Goal: Navigation & Orientation: Find specific page/section

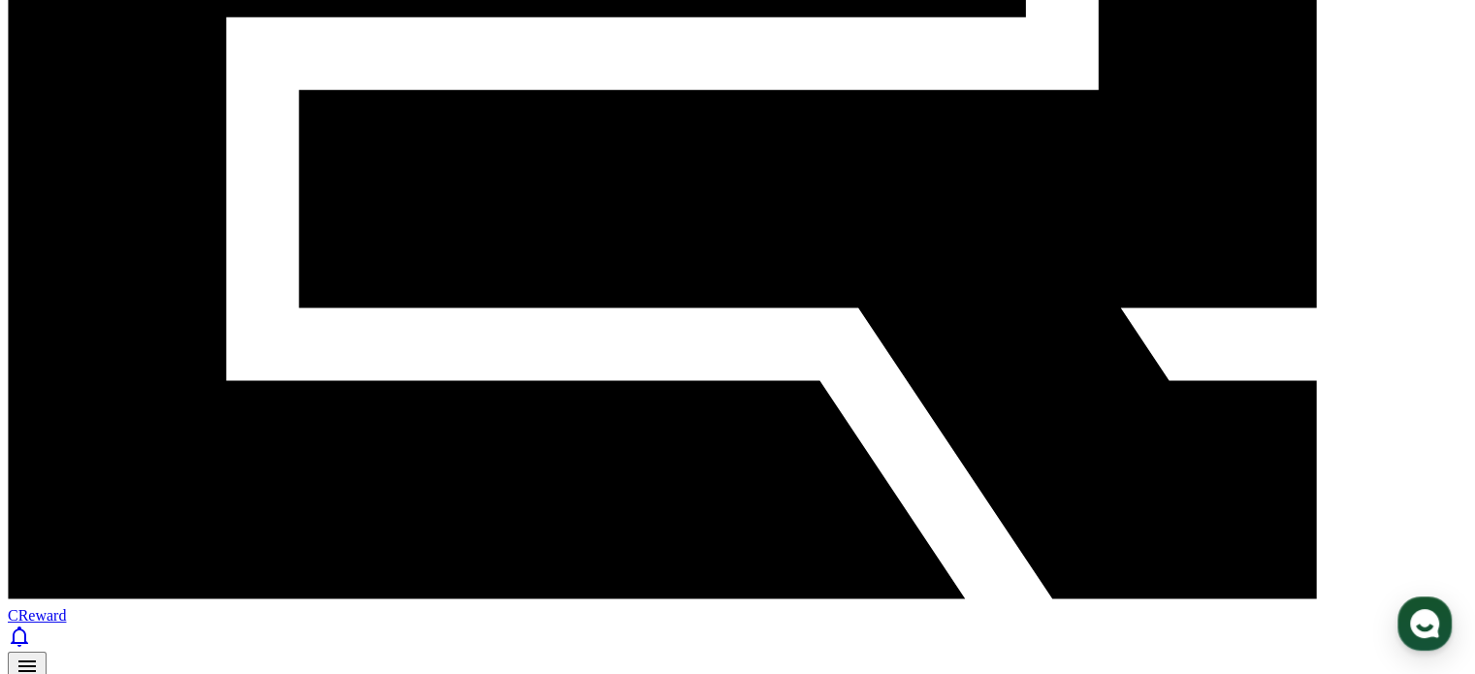
scroll to position [637, 0]
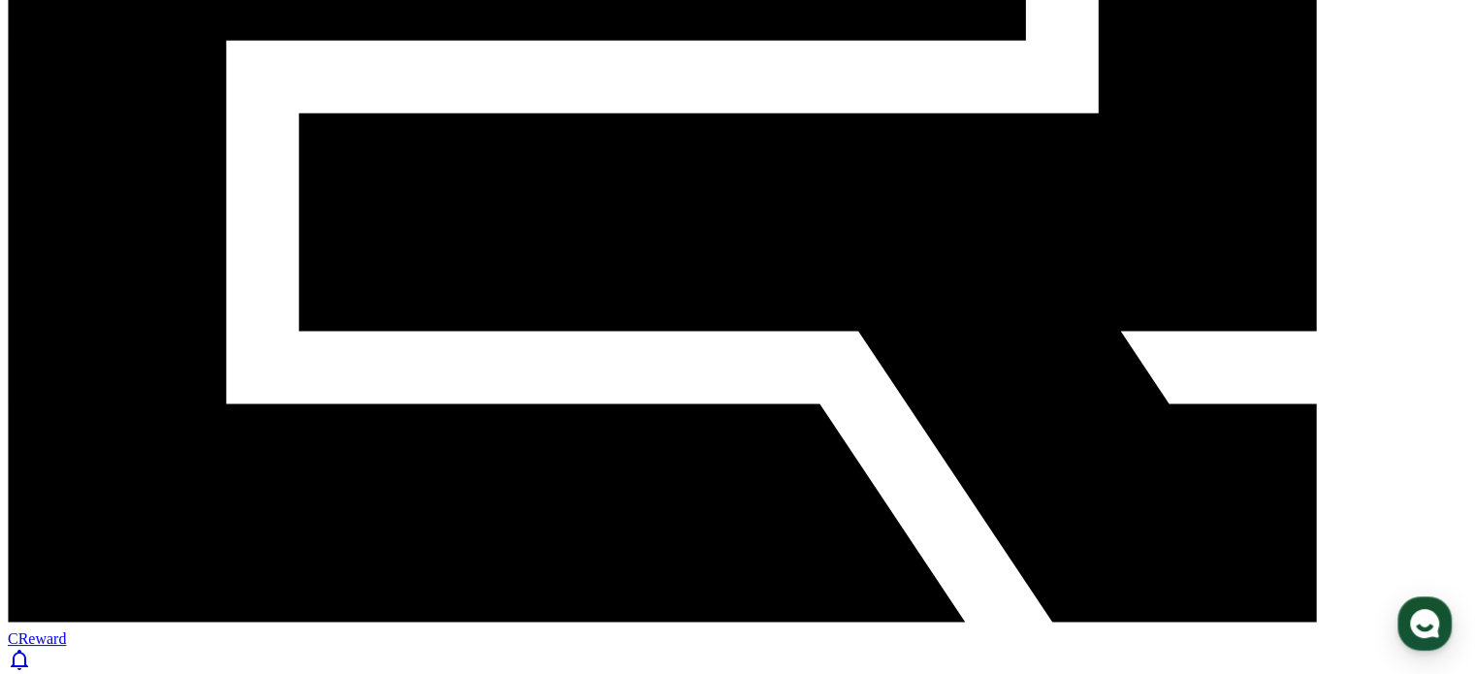
scroll to position [637, 0]
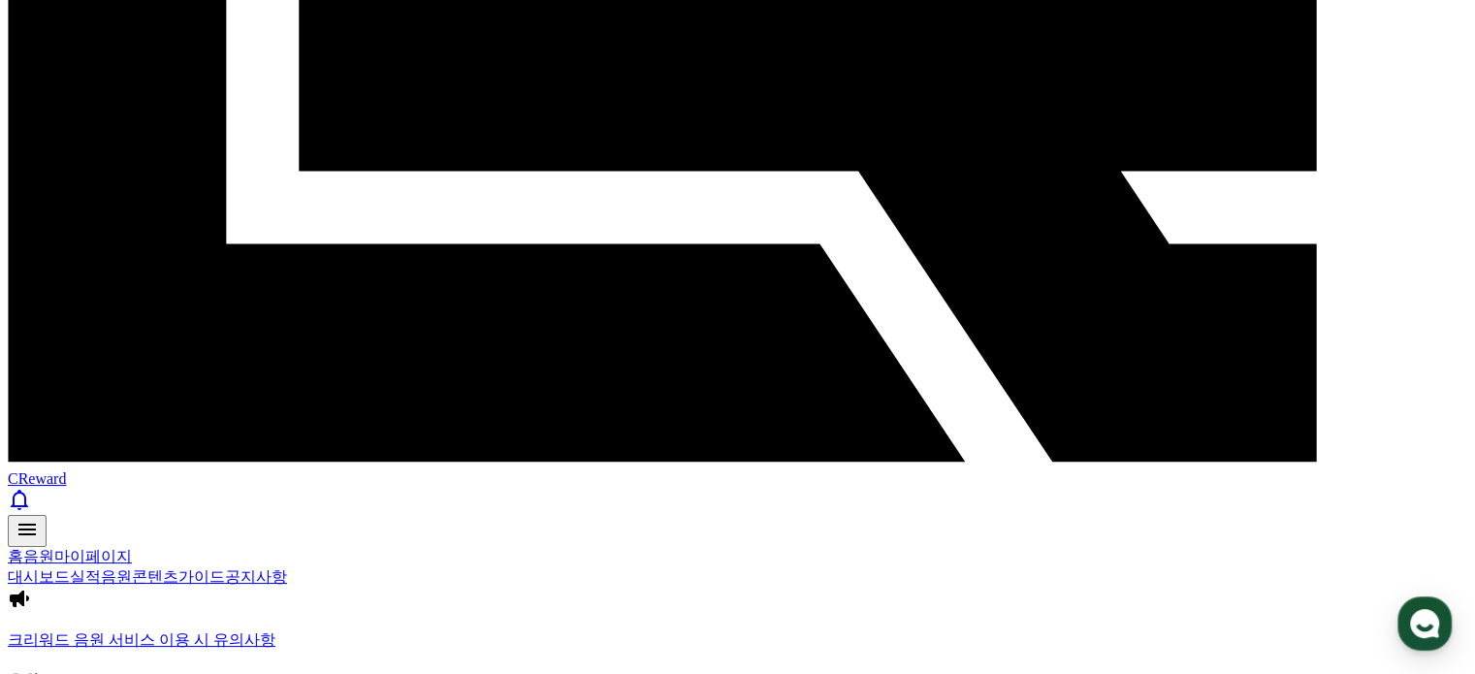
scroll to position [637, 0]
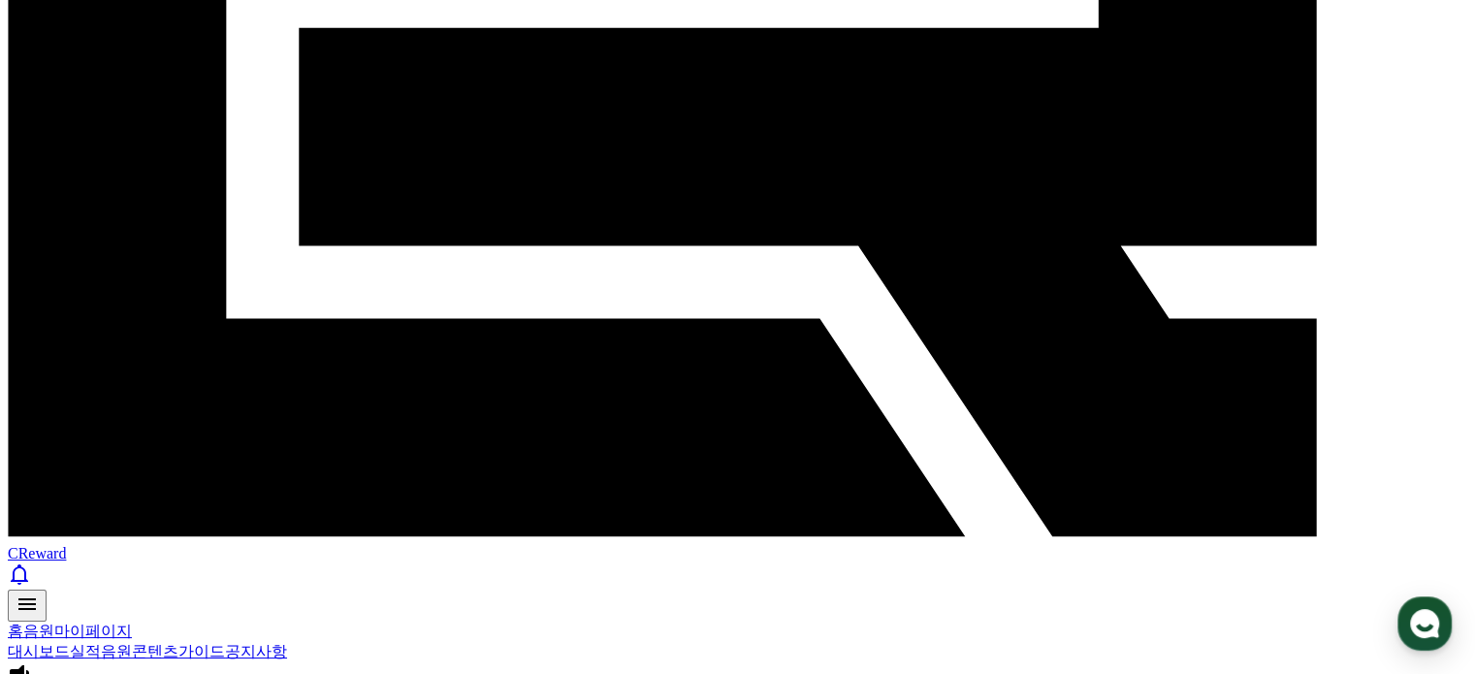
scroll to position [637, 0]
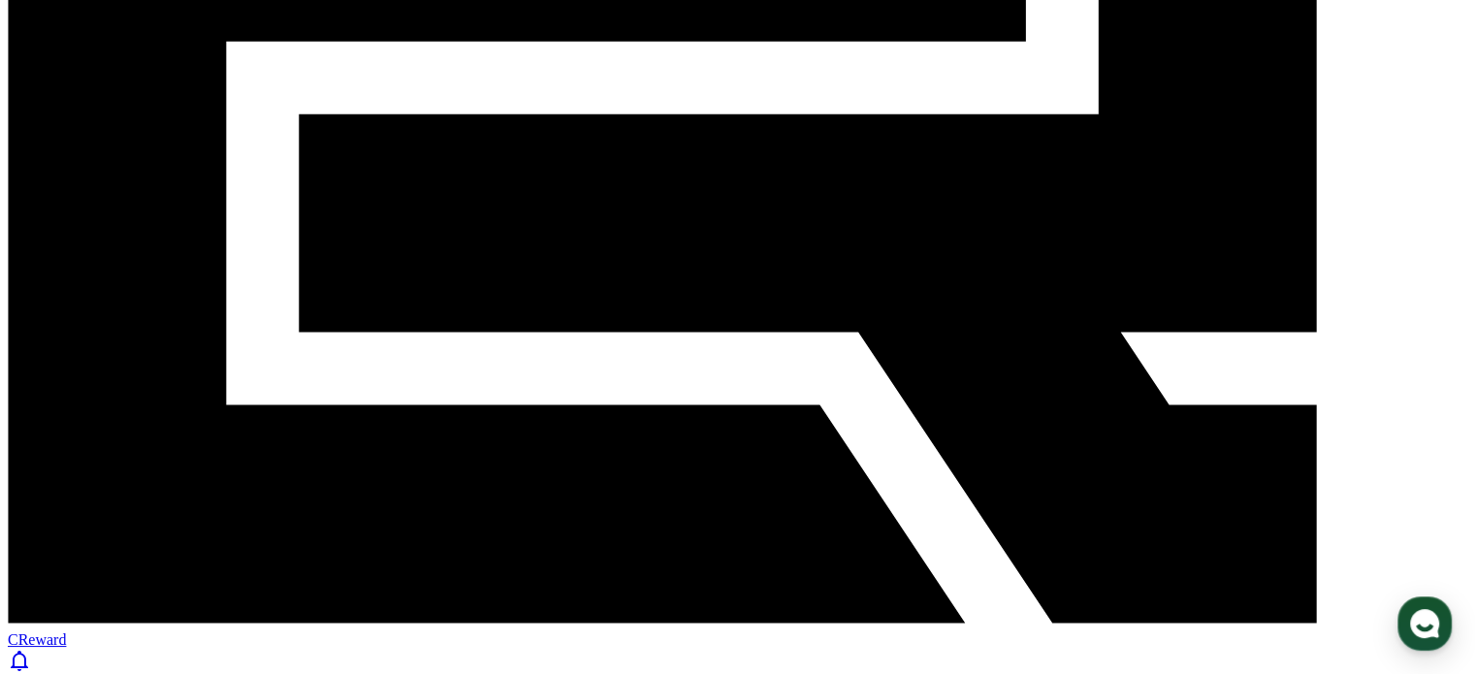
scroll to position [476, 0]
